Goal: Task Accomplishment & Management: Use online tool/utility

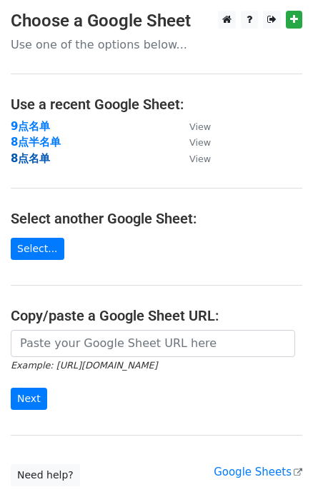
click at [29, 160] on strong "8点名单" at bounding box center [30, 158] width 39 height 13
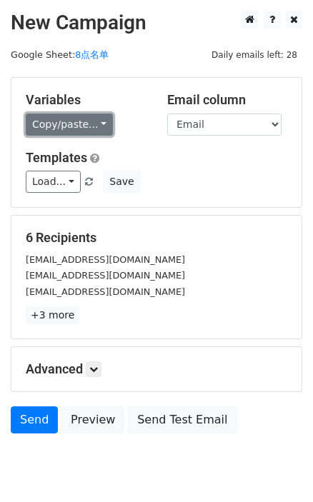
click at [106, 128] on link "Copy/paste..." at bounding box center [69, 124] width 87 height 22
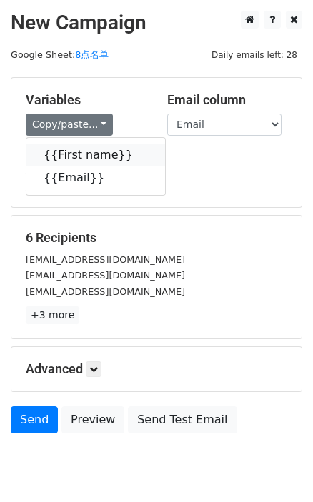
click at [136, 151] on icon at bounding box center [141, 153] width 11 height 11
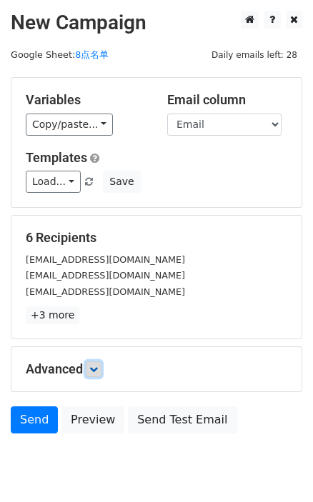
click at [94, 365] on icon at bounding box center [93, 369] width 9 height 9
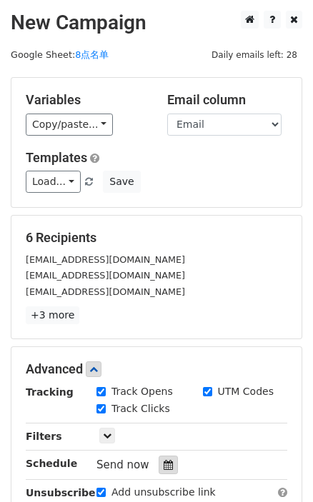
click at [163, 463] on icon at bounding box center [167, 465] width 9 height 10
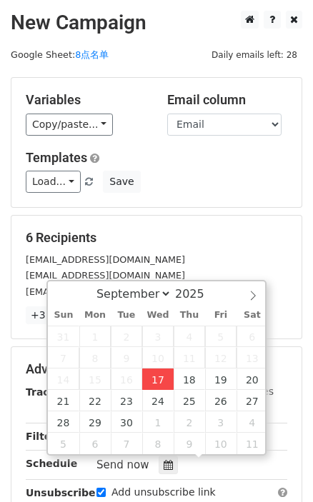
type input "2025-09-17 15:42"
type input "03"
type input "42"
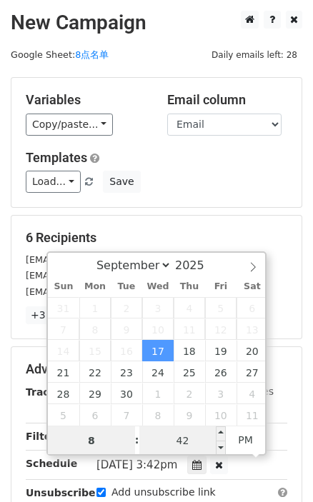
type input "8"
type input "2025-09-17 20:42"
type input "08"
click at [187, 443] on input "42" at bounding box center [182, 440] width 87 height 29
type input "0"
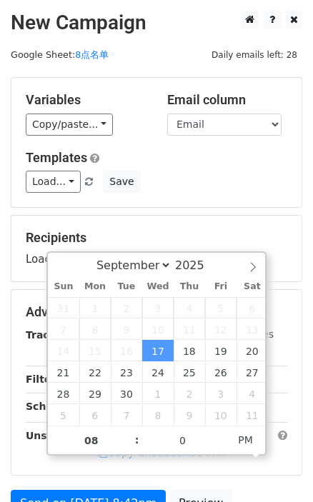
type input "2025-09-17 20:00"
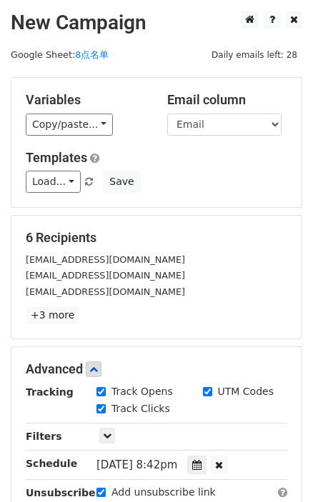
click at [229, 208] on form "Variables Copy/paste... {{First name}} {{Email}} Email column First name Email …" at bounding box center [156, 346] width 291 height 538
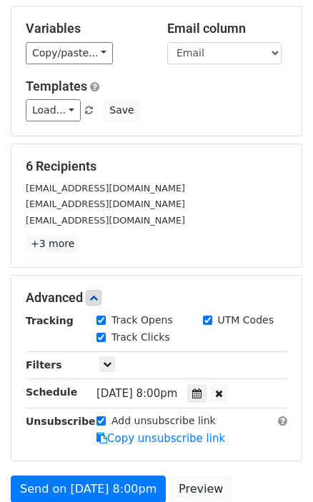
scroll to position [194, 0]
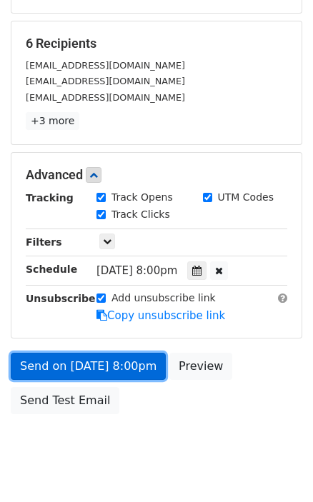
click at [141, 363] on link "Send on Sep 17 at 8:00pm" at bounding box center [88, 366] width 155 height 27
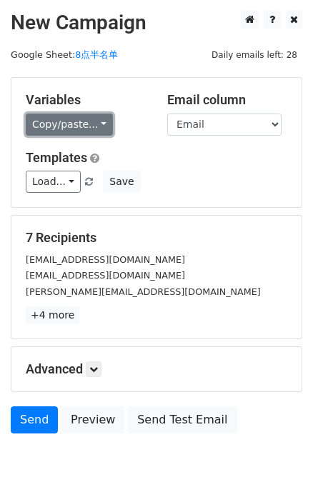
click at [86, 128] on link "Copy/paste..." at bounding box center [69, 124] width 87 height 22
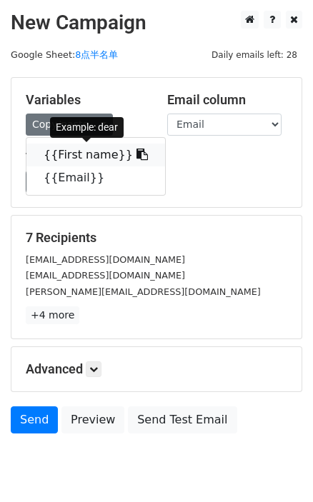
click at [136, 155] on icon at bounding box center [141, 153] width 11 height 11
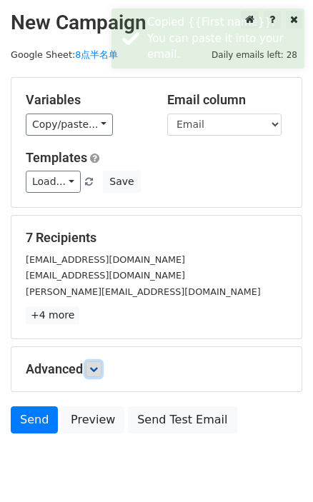
click at [99, 361] on link at bounding box center [94, 369] width 16 height 16
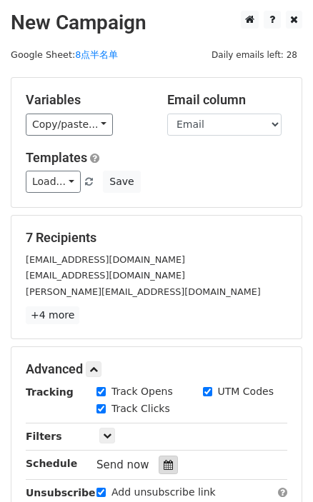
click at [166, 469] on div at bounding box center [167, 464] width 19 height 19
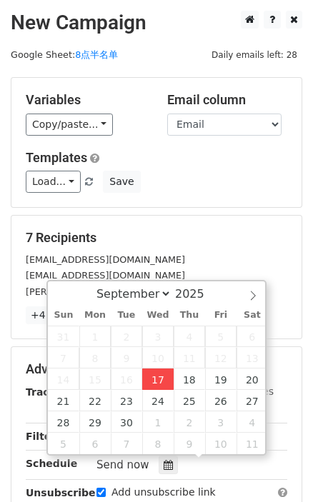
type input "2025-09-17 15:43"
type input "03"
type input "43"
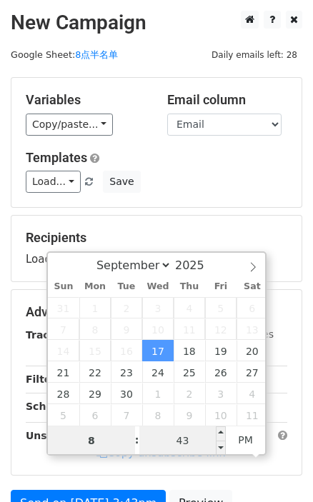
type input "8"
type input "2025-09-17 20:43"
type input "08"
click at [163, 444] on input "43" at bounding box center [182, 440] width 87 height 29
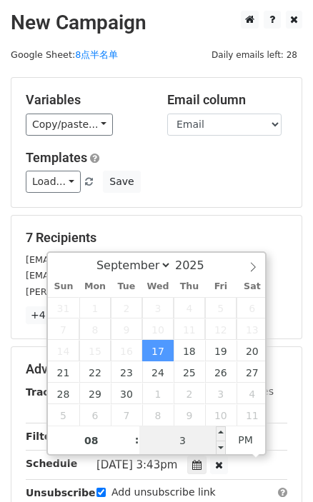
type input "30"
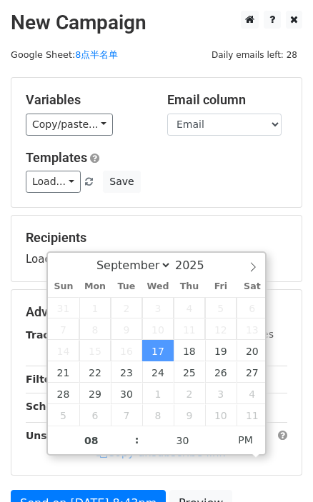
type input "2025-09-17 20:30"
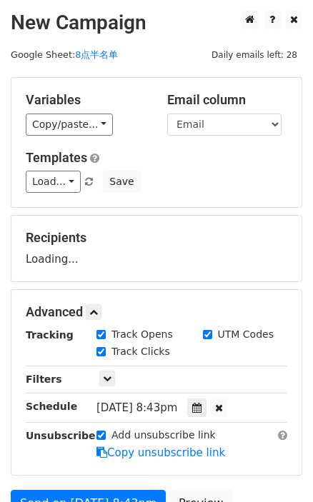
click at [182, 191] on div "Load... No templates saved Save" at bounding box center [156, 182] width 283 height 22
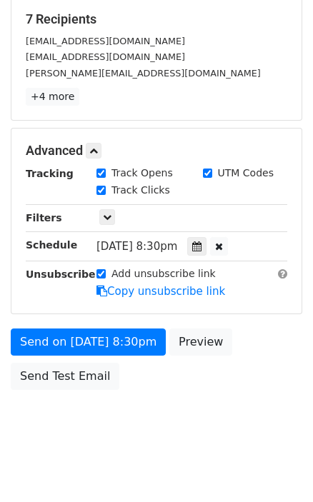
scroll to position [226, 0]
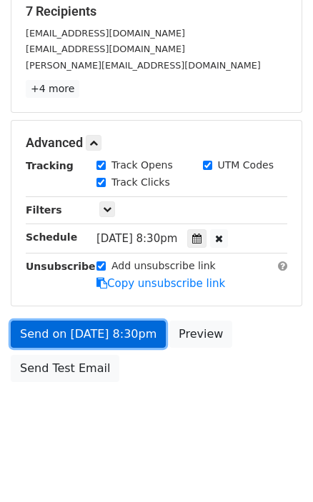
click at [111, 327] on link "Send on Sep 17 at 8:30pm" at bounding box center [88, 333] width 155 height 27
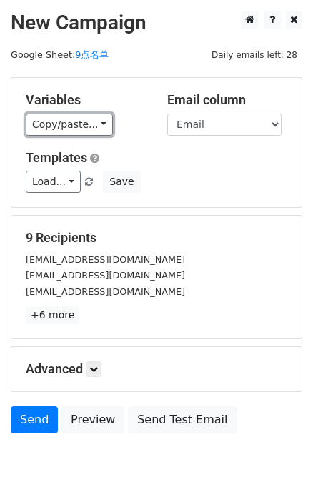
click at [107, 126] on link "Copy/paste..." at bounding box center [69, 124] width 87 height 22
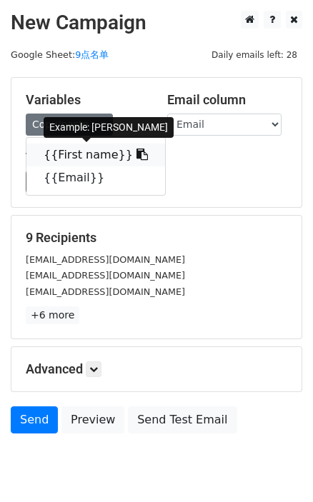
click at [136, 157] on icon at bounding box center [141, 153] width 11 height 11
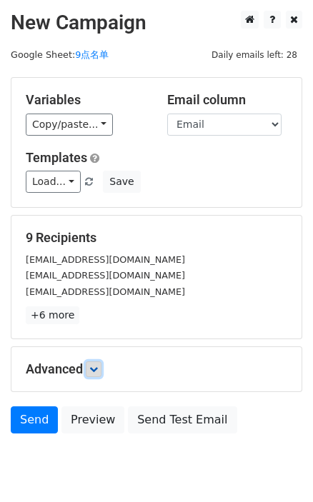
click at [97, 362] on link at bounding box center [94, 369] width 16 height 16
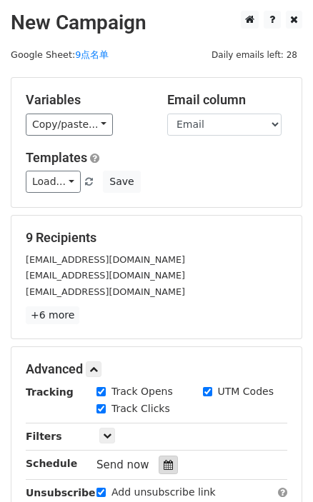
click at [166, 462] on icon at bounding box center [167, 465] width 9 height 10
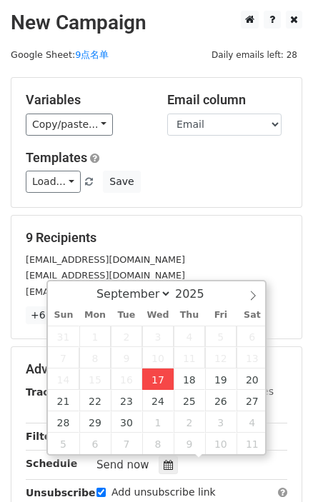
type input "[DATE] 15:44"
type input "03"
type input "44"
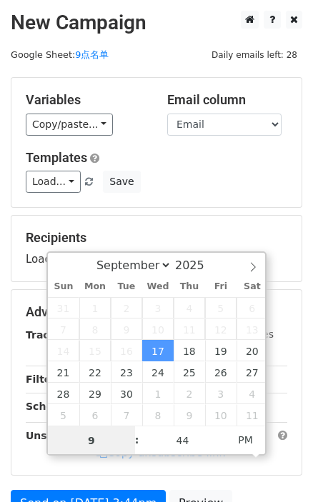
type input "9"
type input "[DATE] 21:44"
type input "09"
click at [183, 454] on div "September October November [DATE] Sun Mon Tue Wed Thu Fri Sat 31 1 2 3 4 5 6 7 …" at bounding box center [156, 353] width 220 height 204
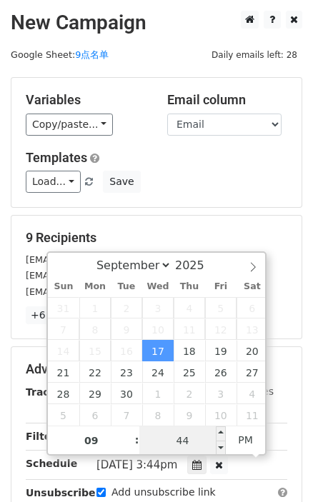
click at [183, 445] on input "44" at bounding box center [182, 440] width 87 height 29
type input "0"
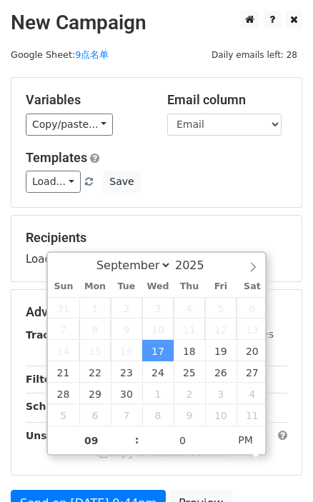
type input "[DATE] 21:00"
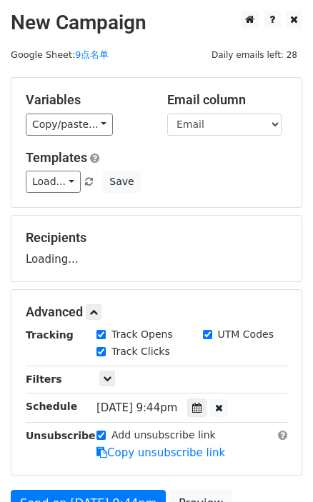
click at [198, 205] on div "Variables Copy/paste... {{First name}} {{Email}} Email column First name Email …" at bounding box center [156, 142] width 290 height 129
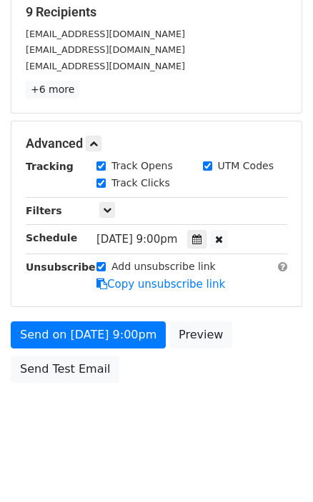
scroll to position [169, 0]
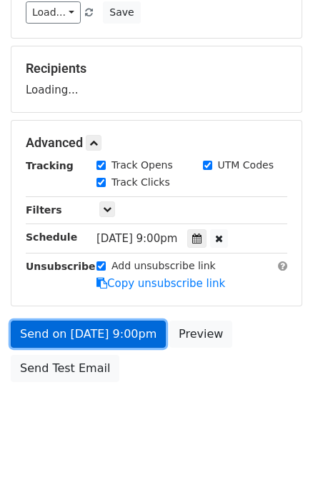
click at [131, 333] on link "Send on [DATE] 9:00pm" at bounding box center [88, 333] width 155 height 27
